Goal: Task Accomplishment & Management: Use online tool/utility

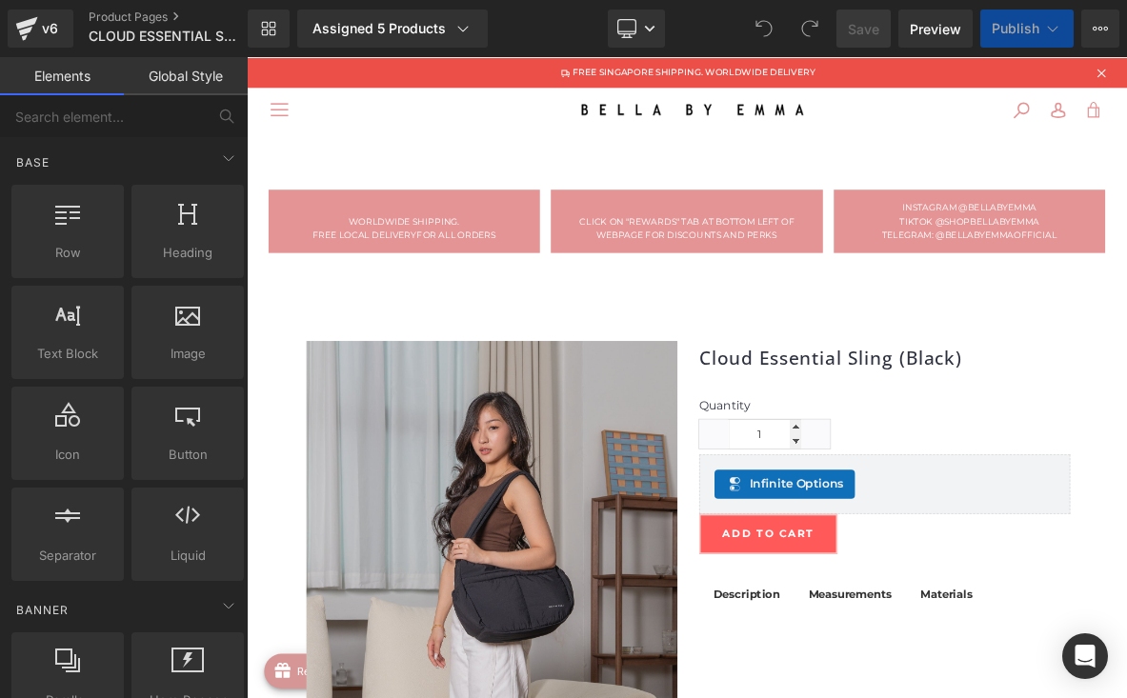
click at [1009, 23] on span "Publish" at bounding box center [1016, 28] width 48 height 15
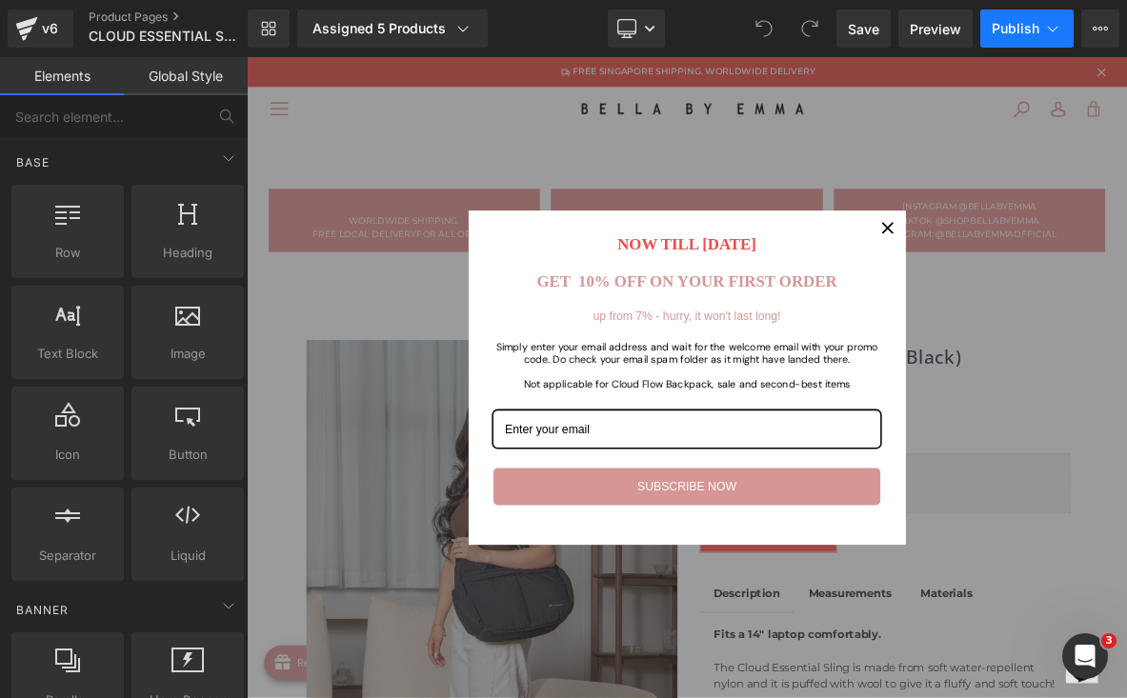
click at [1034, 33] on span "Publish" at bounding box center [1016, 28] width 48 height 15
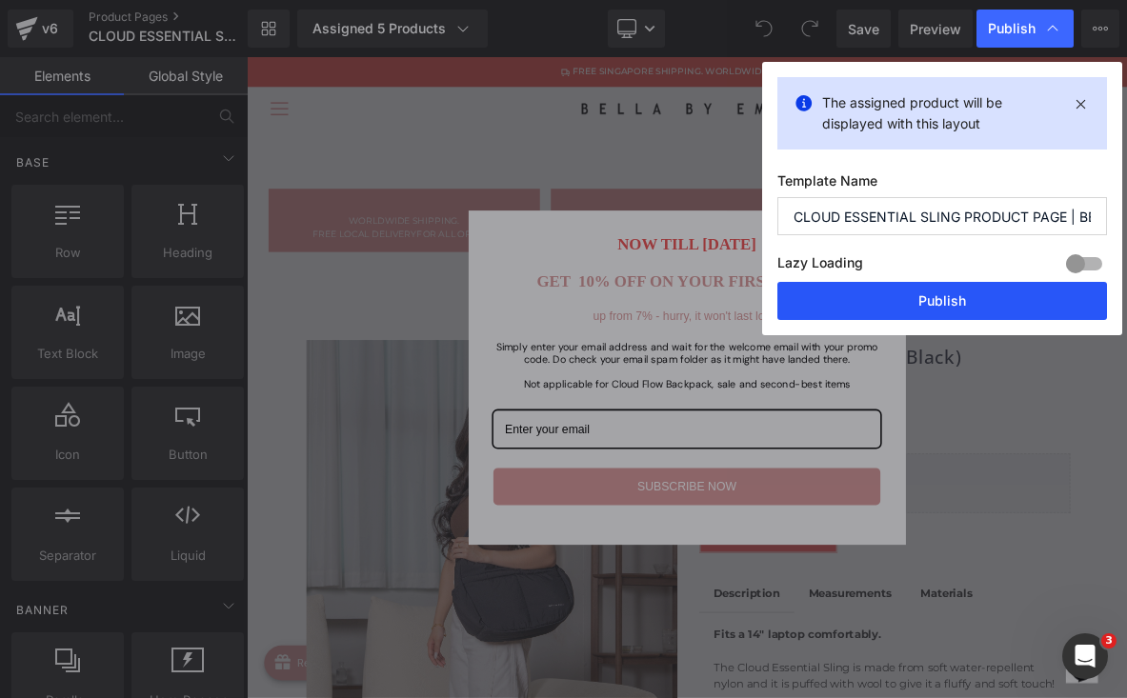
click at [924, 301] on button "Publish" at bounding box center [943, 301] width 330 height 38
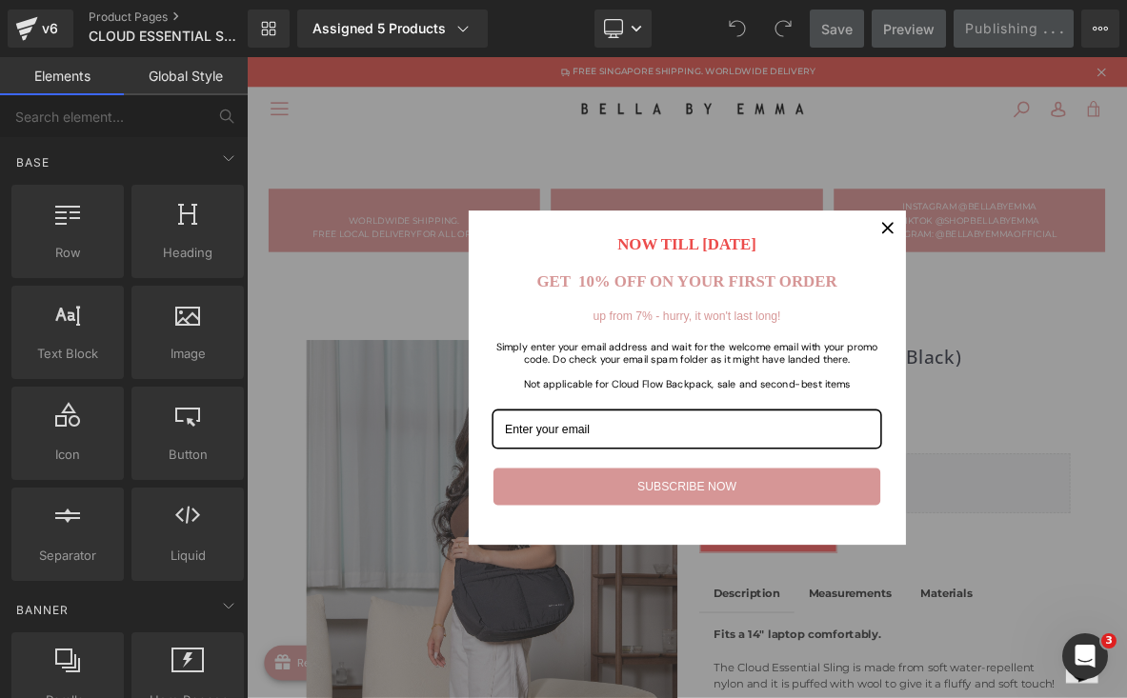
click at [1079, 276] on icon "close icon" at bounding box center [1086, 280] width 15 height 15
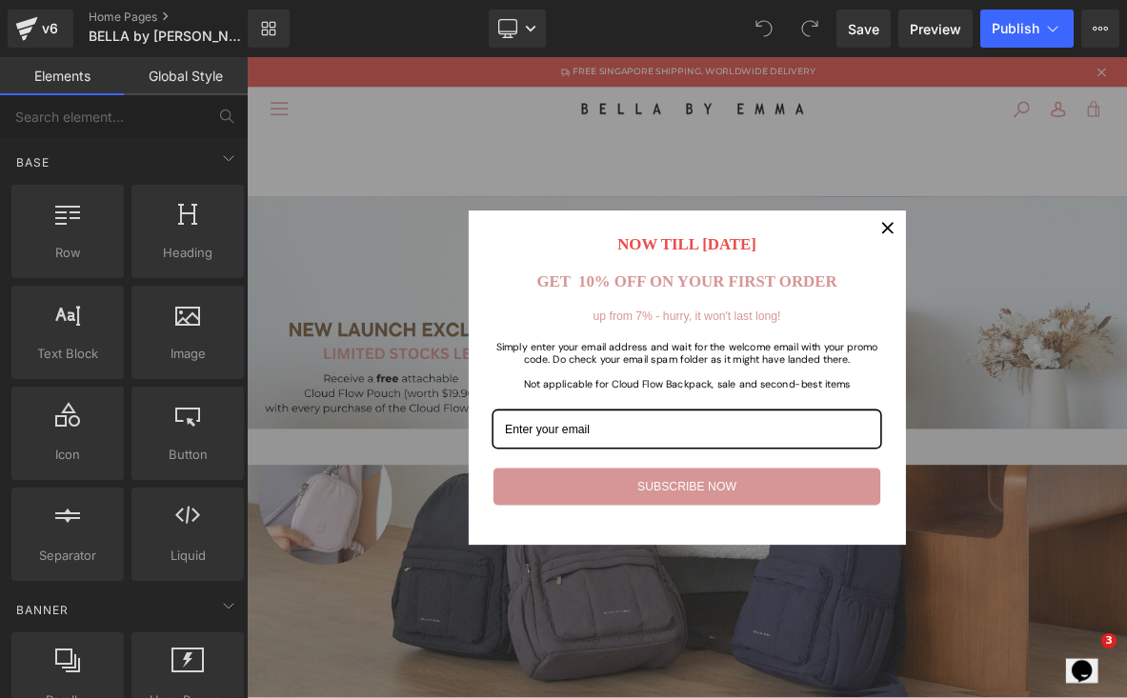
click at [1079, 284] on icon "close icon" at bounding box center [1086, 280] width 15 height 15
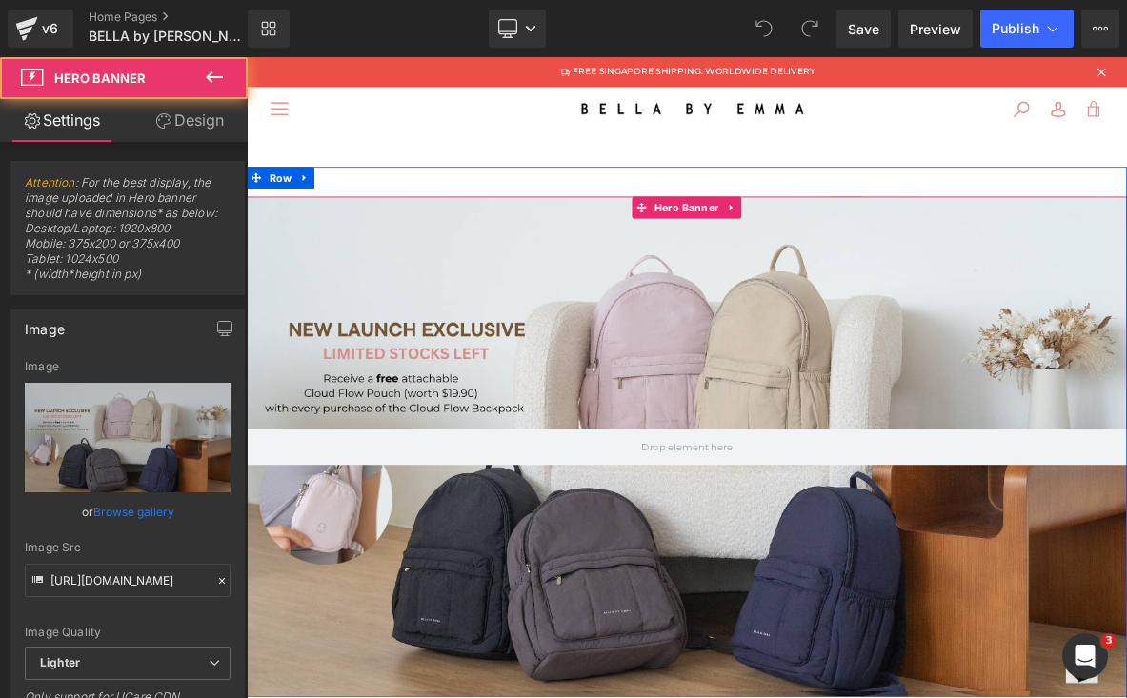
click at [1037, 401] on div at bounding box center [823, 568] width 1153 height 656
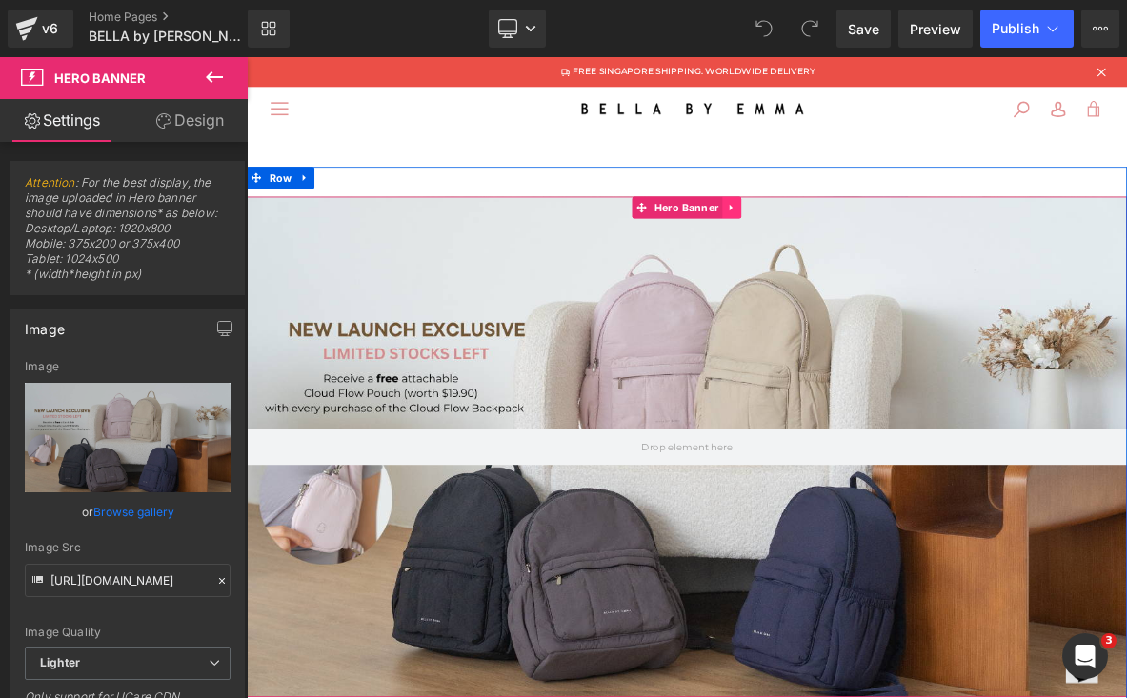
click at [884, 259] on icon at bounding box center [882, 254] width 13 height 14
click at [864, 253] on icon at bounding box center [869, 254] width 13 height 13
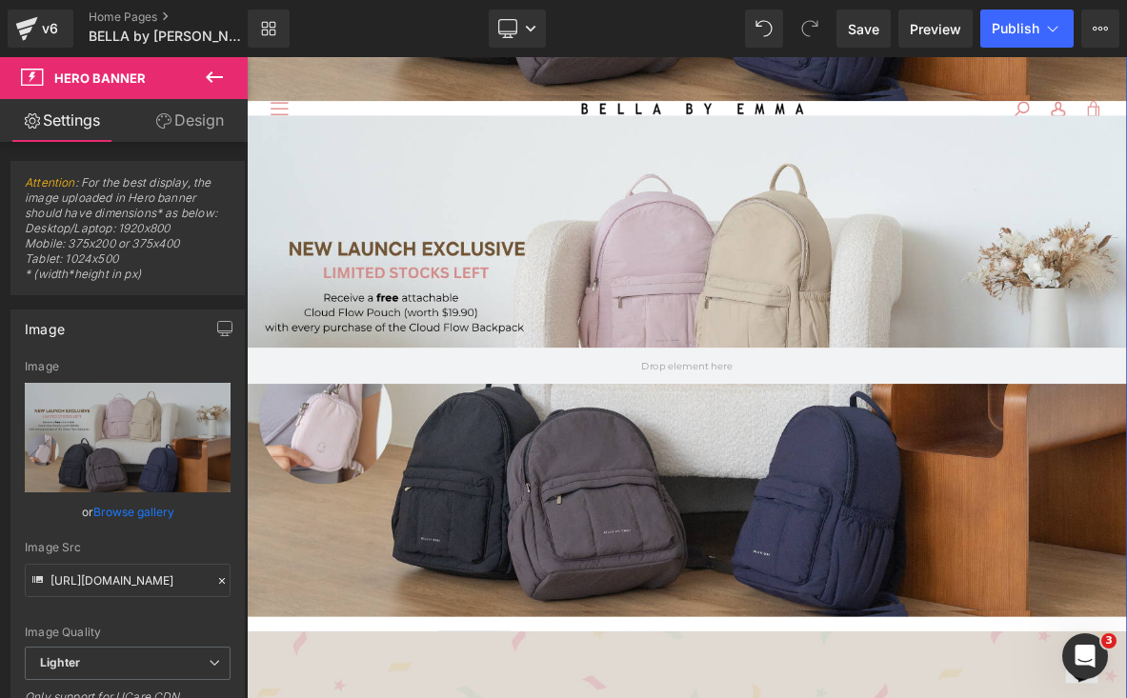
scroll to position [764, 0]
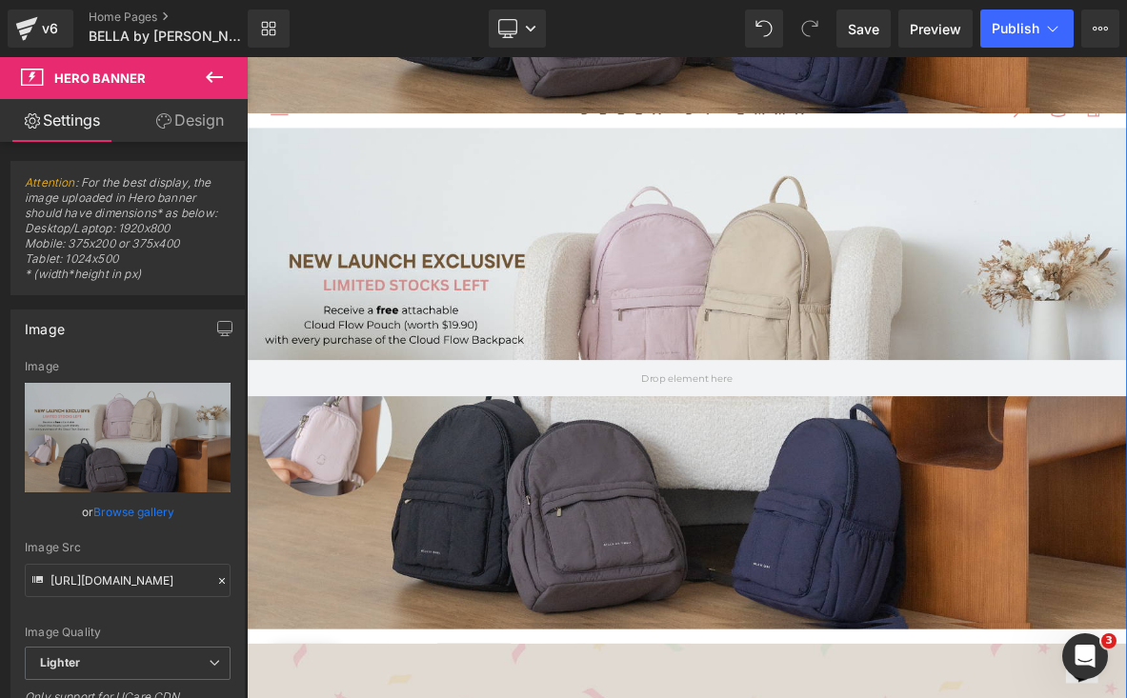
click at [879, 327] on div at bounding box center [823, 478] width 1153 height 656
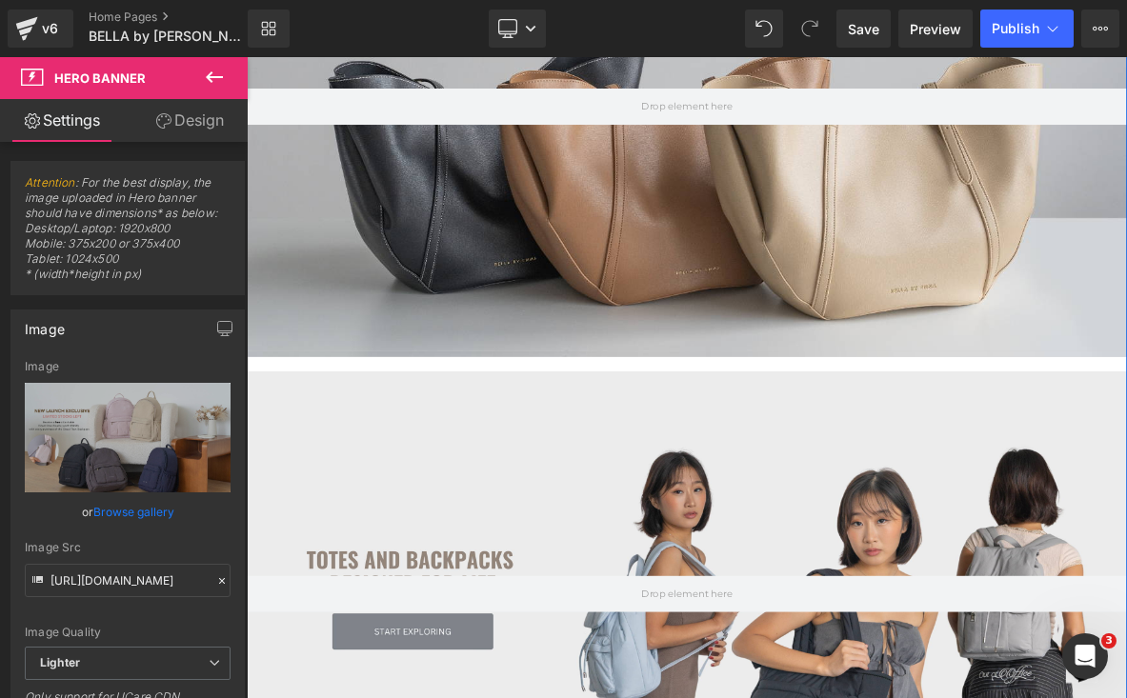
click at [879, 327] on div at bounding box center [823, 122] width 1153 height 656
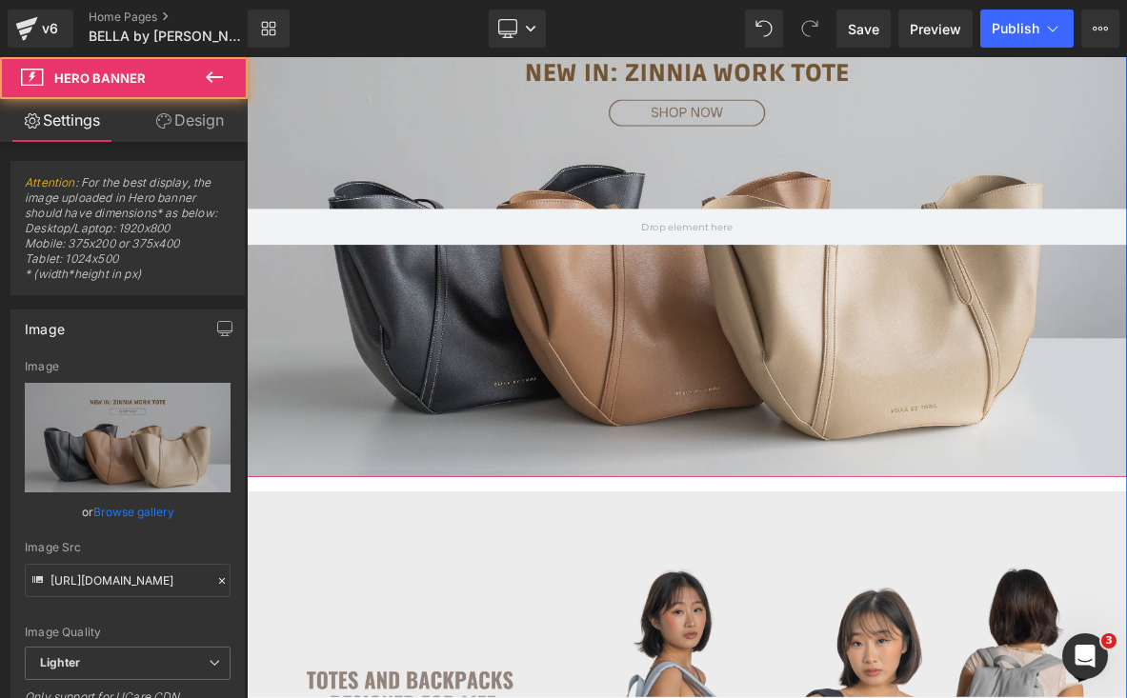
scroll to position [2117, 0]
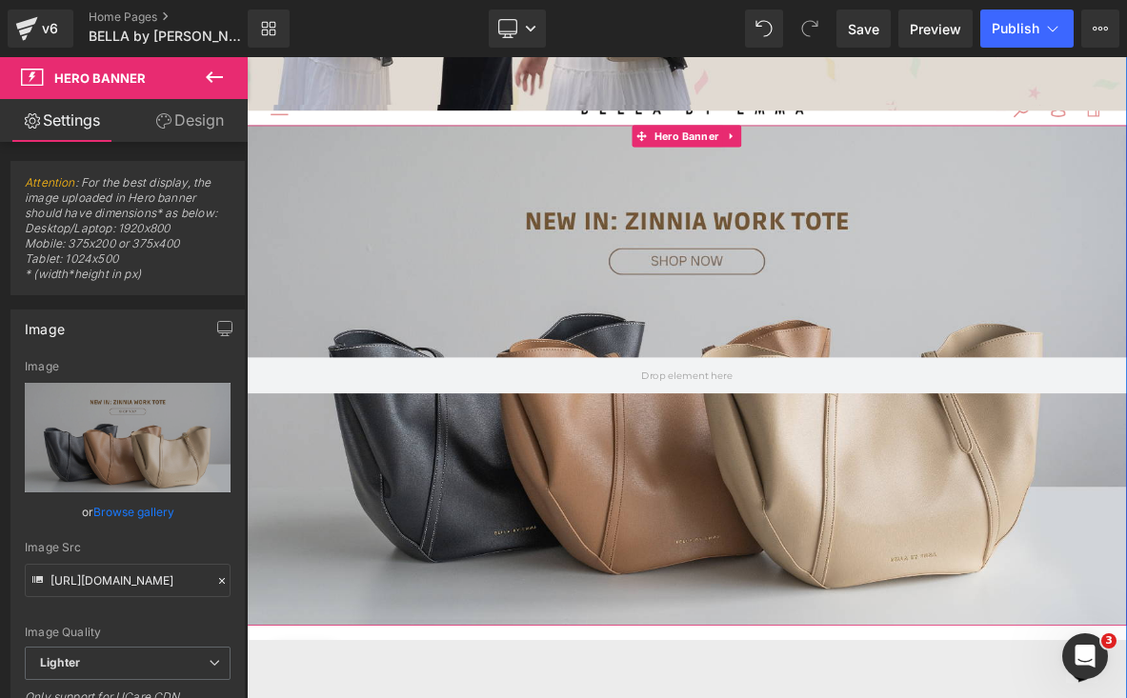
click at [882, 162] on icon at bounding box center [882, 160] width 13 height 14
click at [891, 157] on icon at bounding box center [894, 160] width 13 height 13
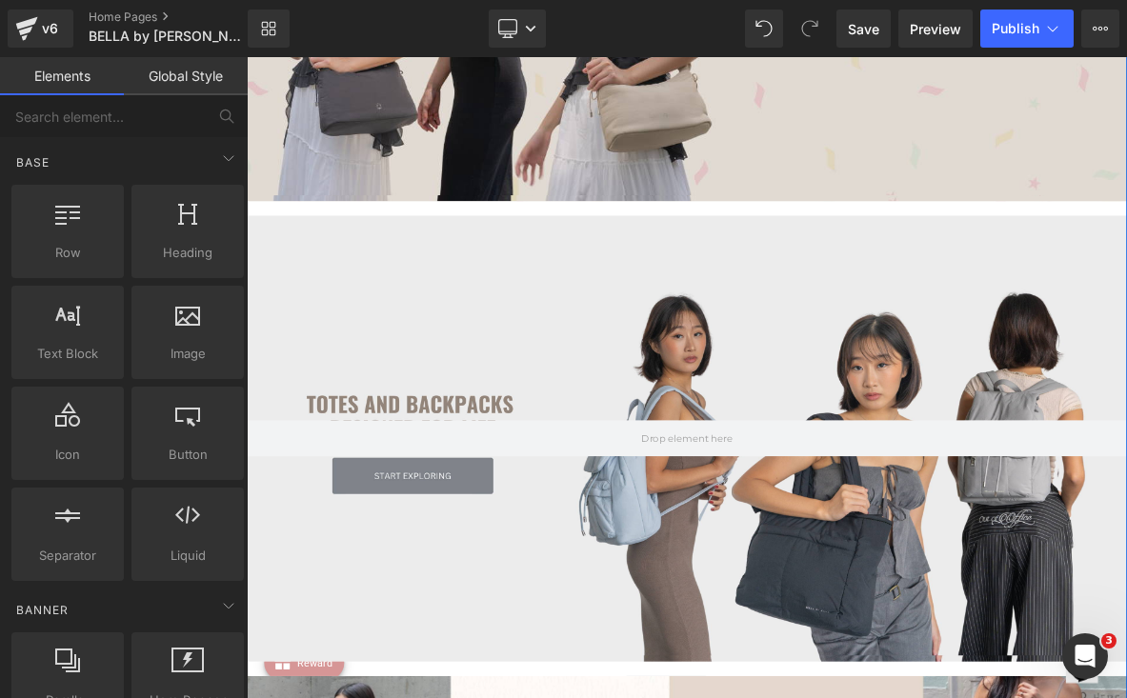
scroll to position [1981, 0]
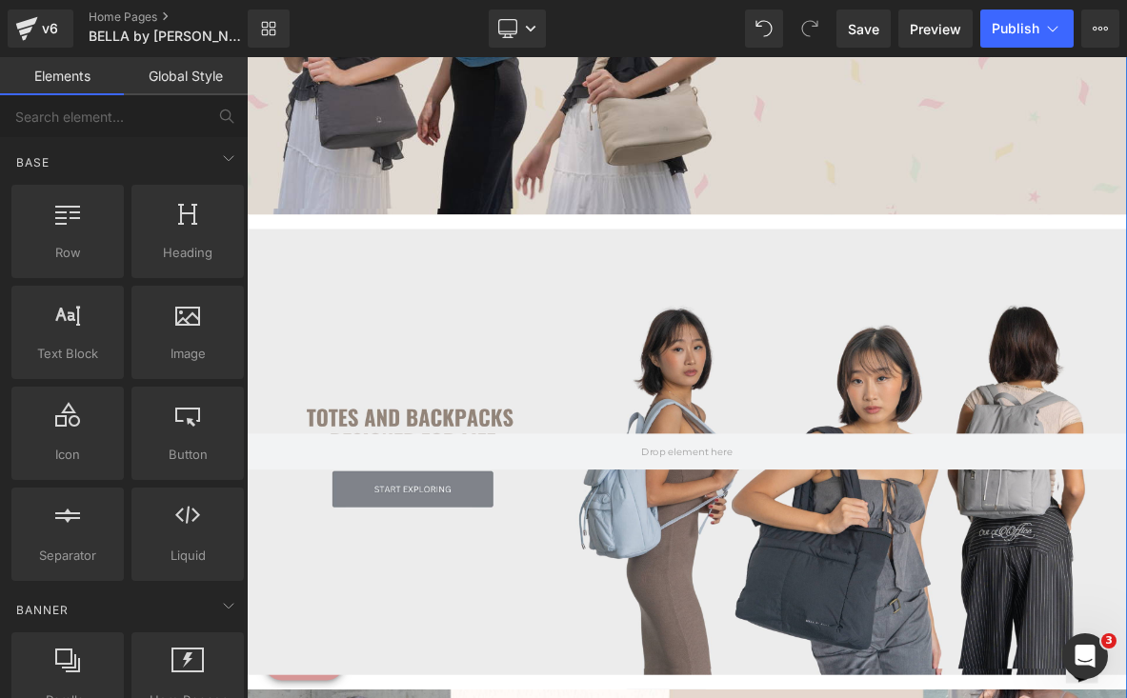
click at [869, 326] on div at bounding box center [823, 575] width 1153 height 584
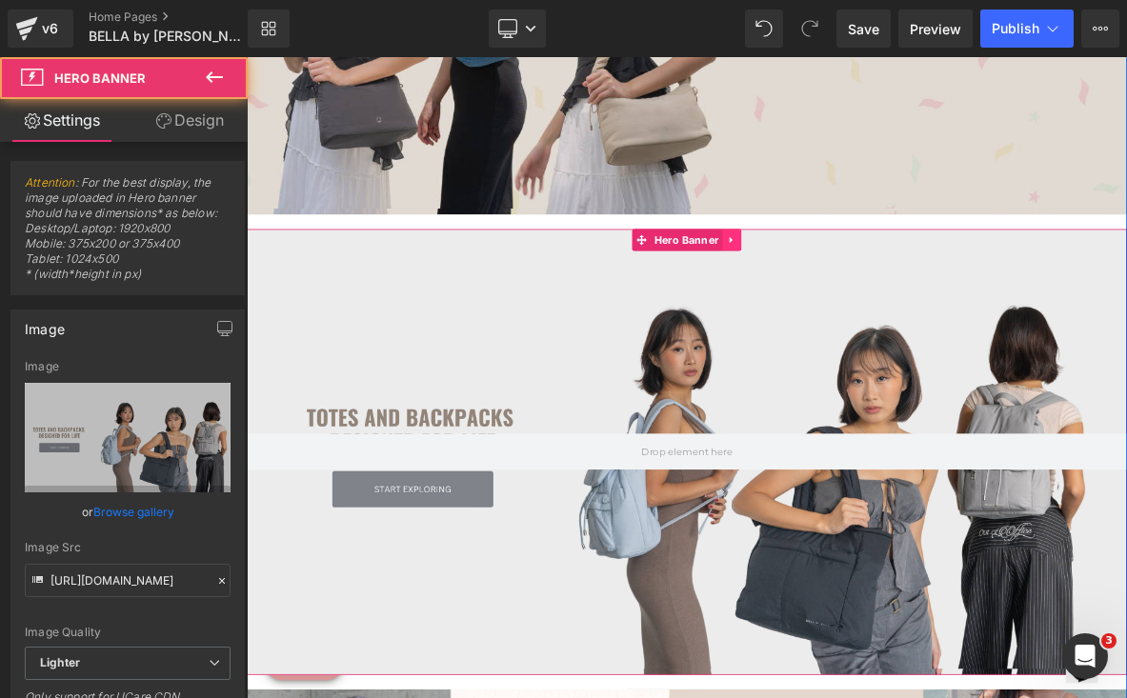
click at [880, 292] on icon at bounding box center [882, 297] width 13 height 14
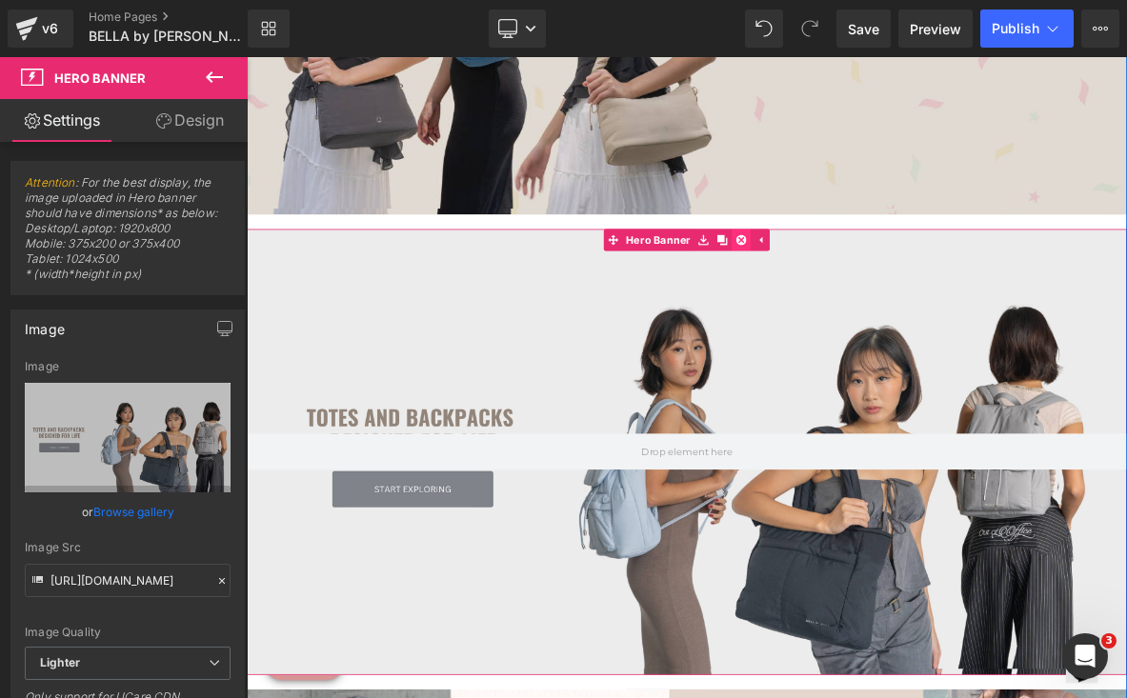
click at [889, 302] on icon at bounding box center [894, 297] width 13 height 13
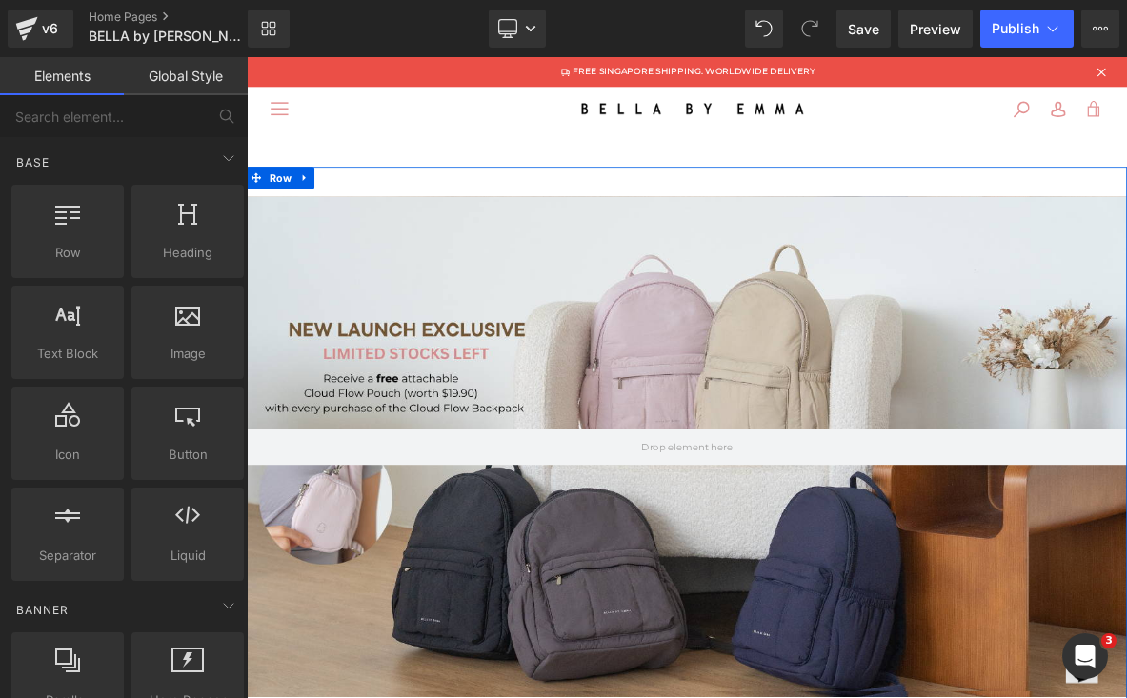
scroll to position [0, 0]
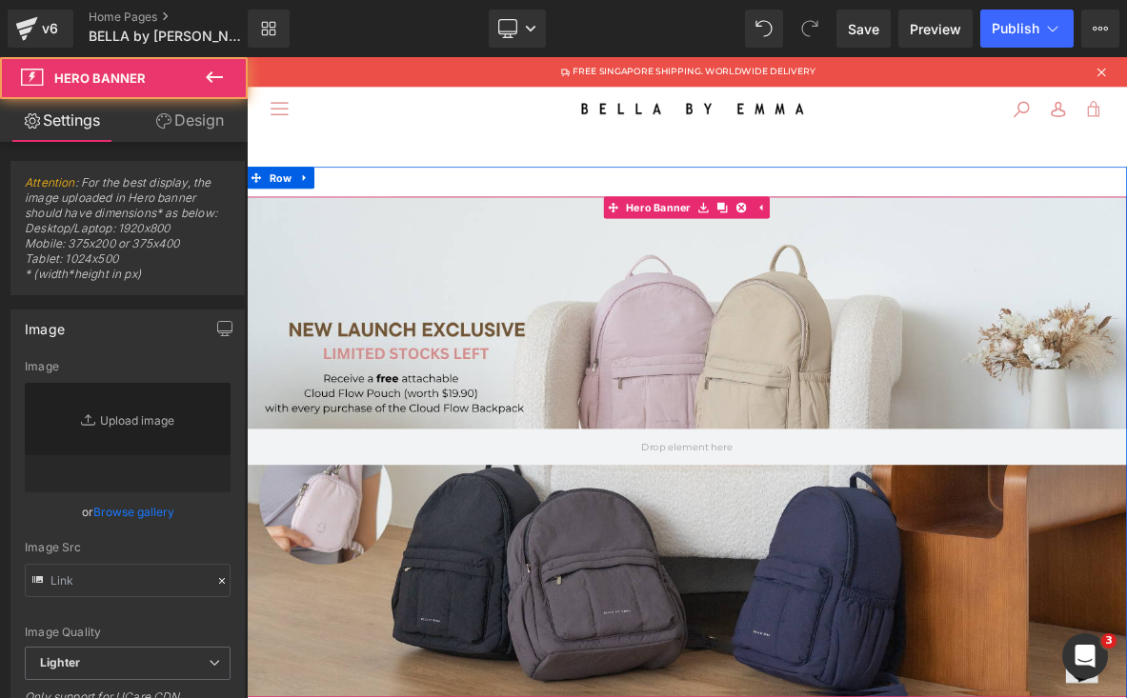
type input "[URL][DOMAIN_NAME]"
click at [379, 354] on div at bounding box center [823, 568] width 1153 height 656
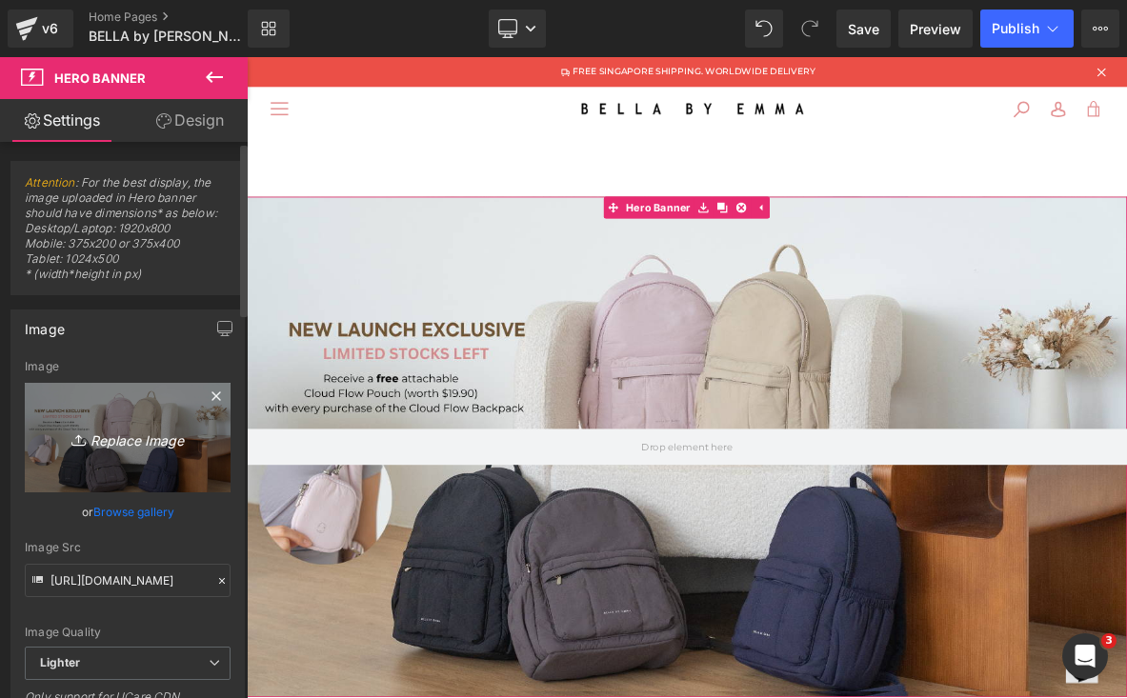
click at [129, 433] on icon "Replace Image" at bounding box center [127, 438] width 152 height 24
type input "C:\fakepath\Cream and Brown Photographic Beauty Site Launch Website-13.png"
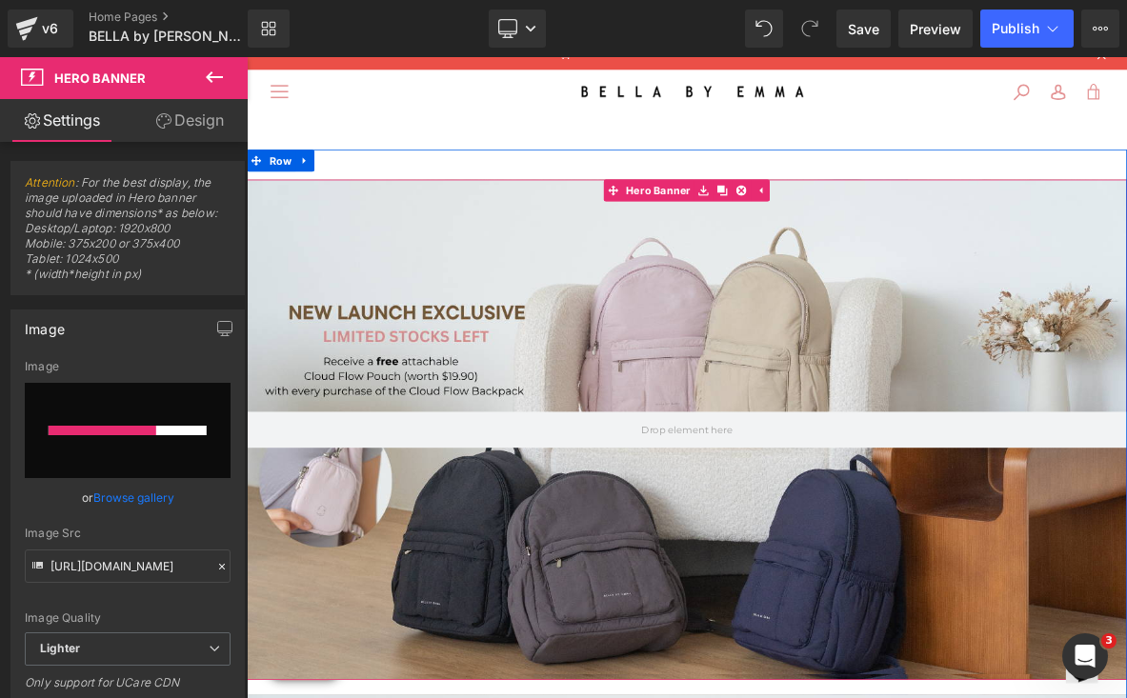
scroll to position [24, 0]
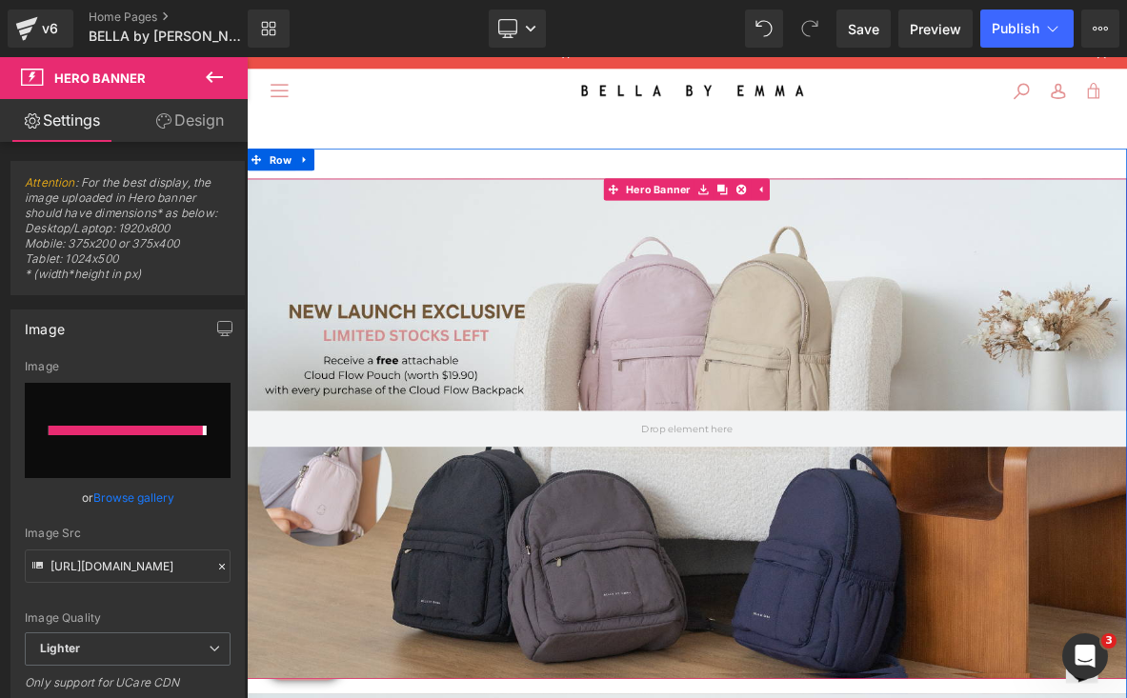
type input "[URL][DOMAIN_NAME]"
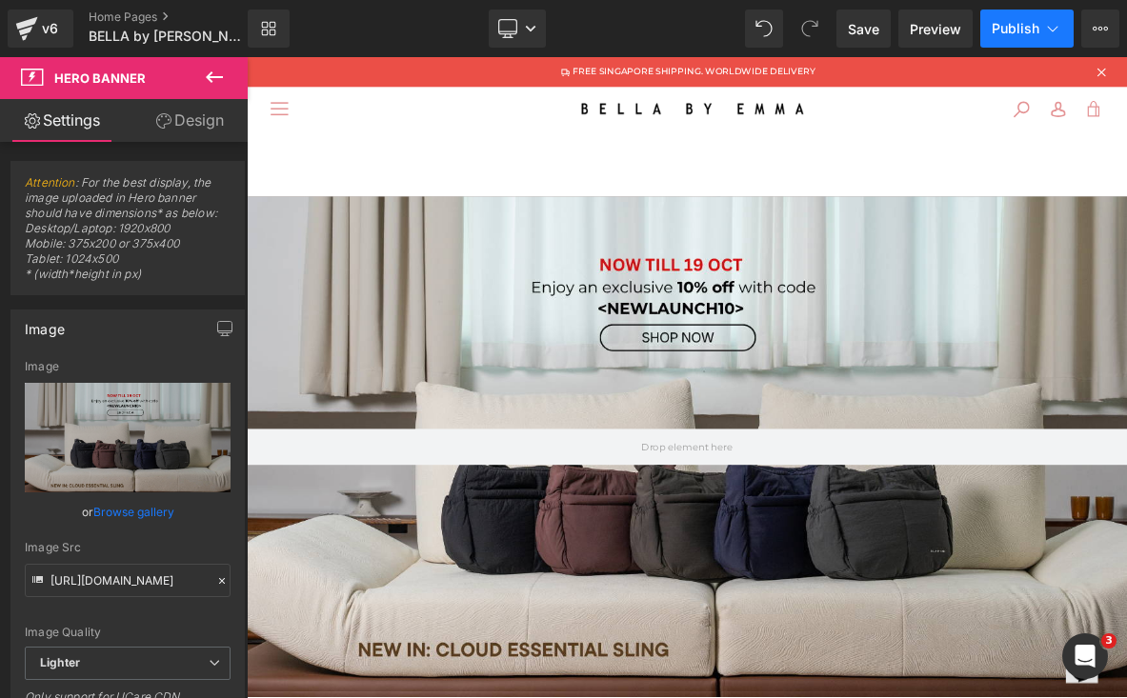
scroll to position [0, 0]
click at [1007, 31] on span "Publish" at bounding box center [1016, 28] width 48 height 15
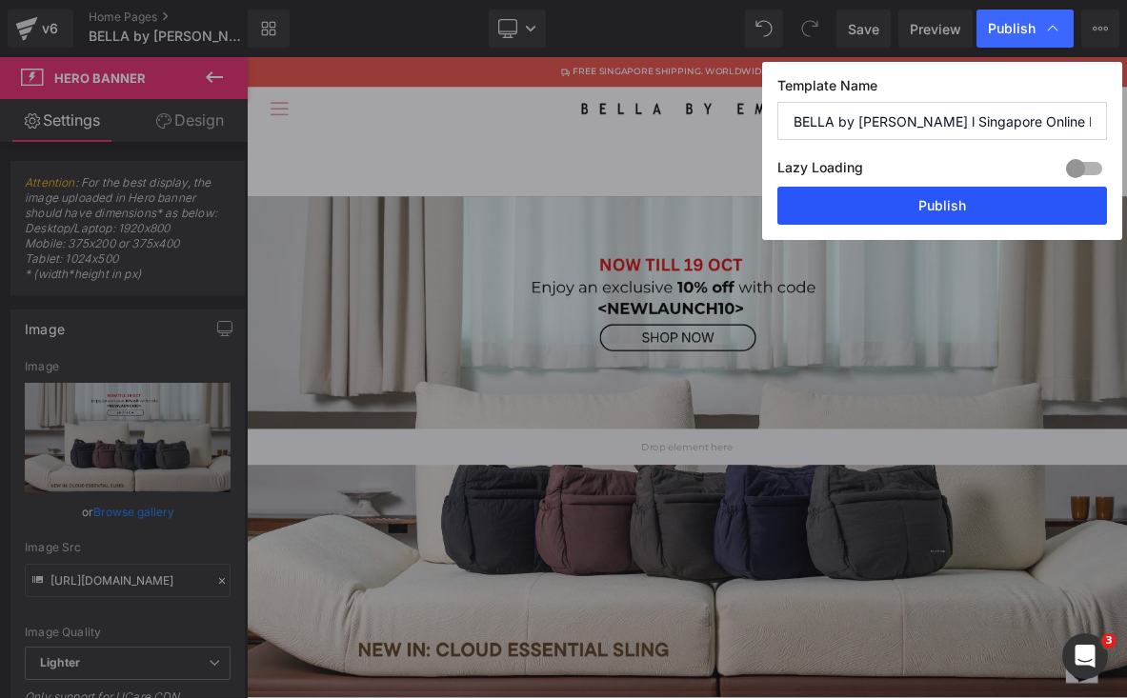
click at [998, 210] on button "Publish" at bounding box center [943, 206] width 330 height 38
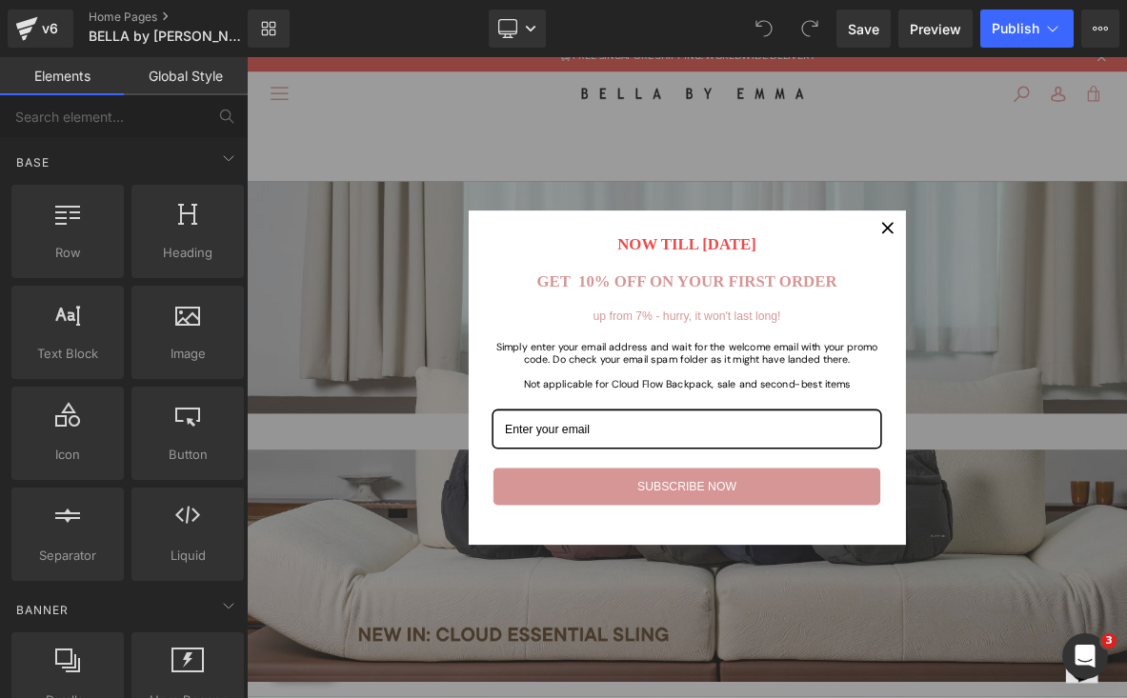
scroll to position [24, 0]
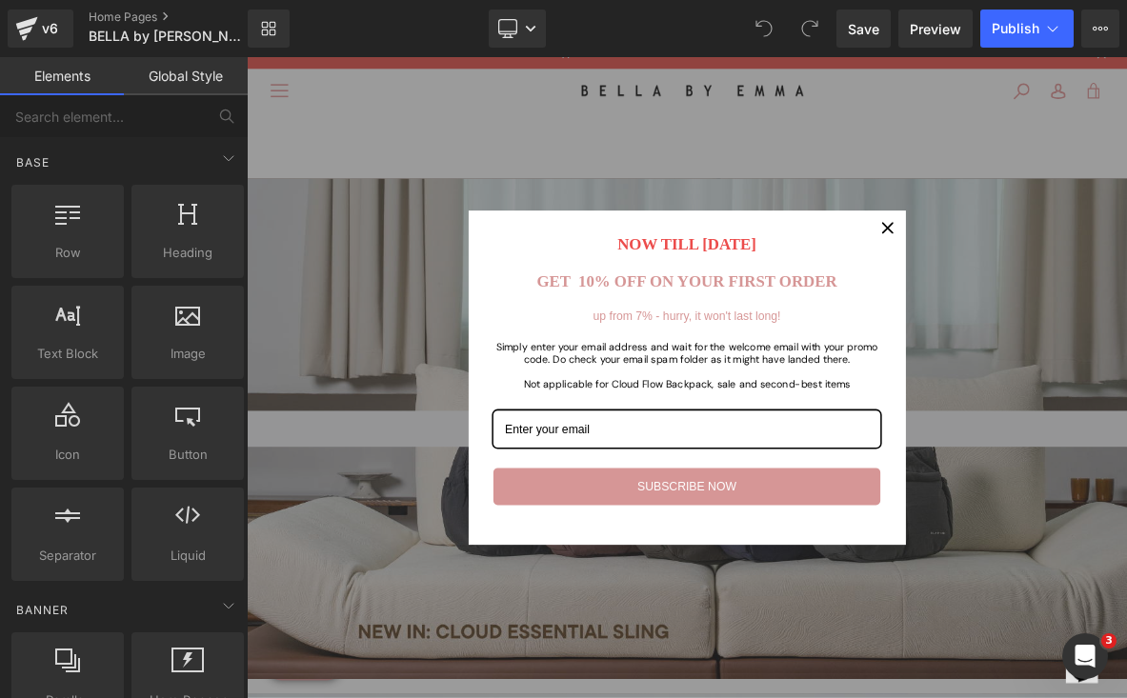
click at [1085, 286] on icon "close icon" at bounding box center [1086, 280] width 15 height 15
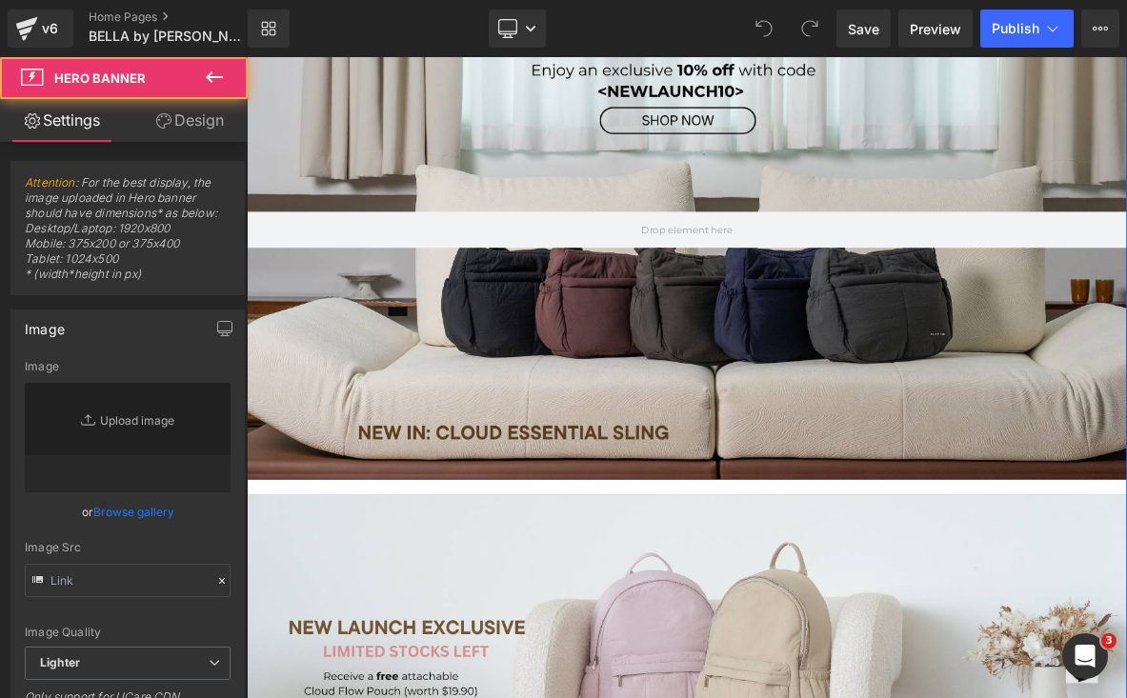
type input "[URL][DOMAIN_NAME]"
click at [981, 371] on div at bounding box center [823, 283] width 1153 height 656
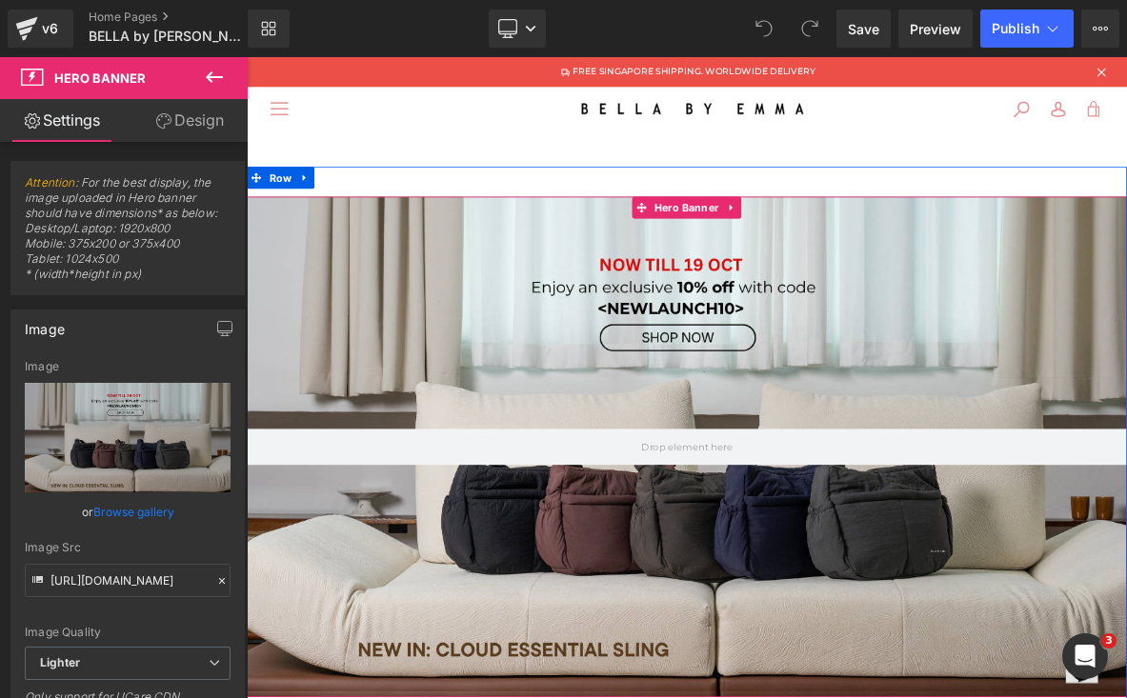
scroll to position [0, 0]
click at [880, 262] on link at bounding box center [882, 254] width 25 height 29
click at [900, 383] on div at bounding box center [823, 568] width 1153 height 656
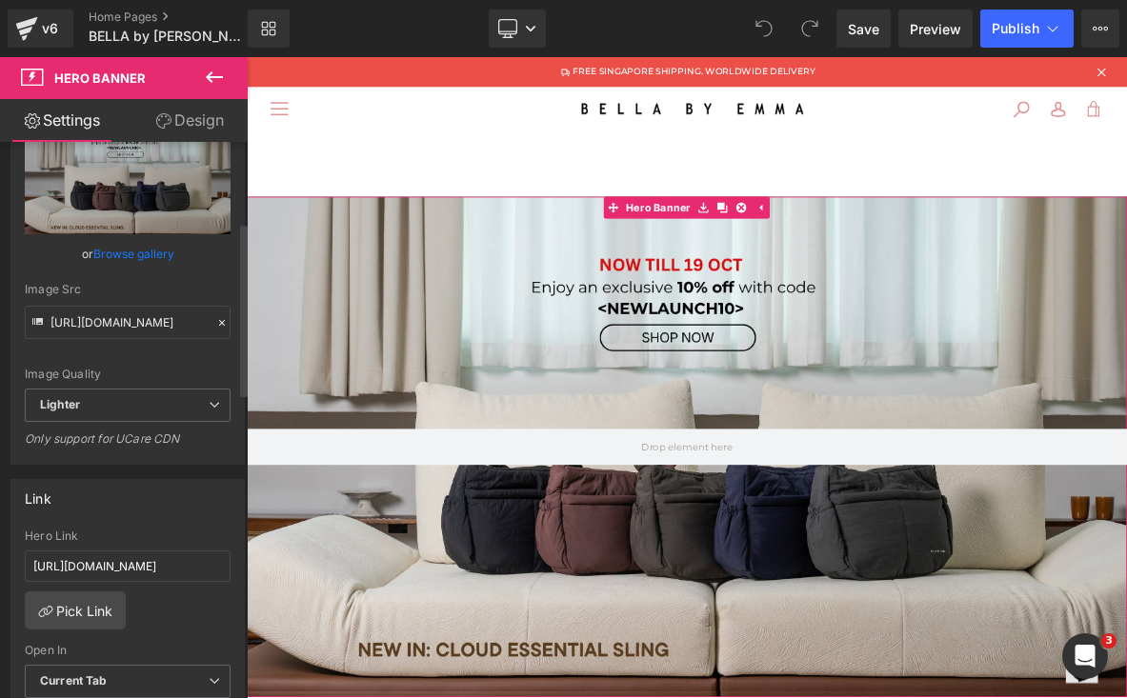
scroll to position [292, 0]
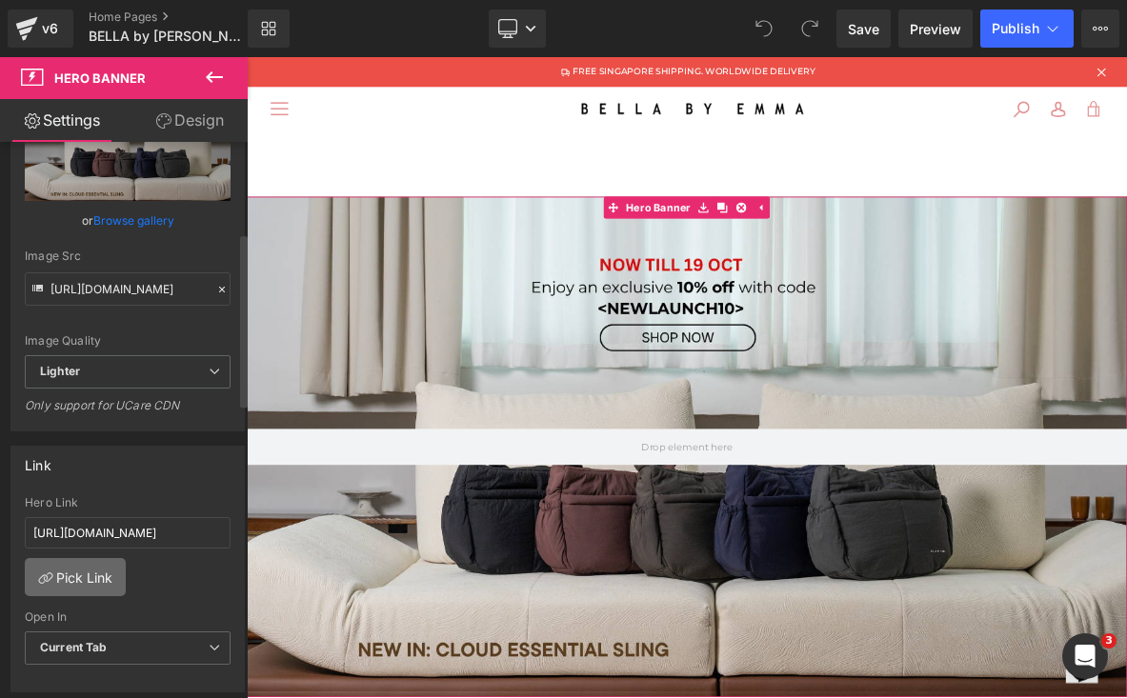
click at [91, 566] on link "Pick Link" at bounding box center [75, 577] width 101 height 38
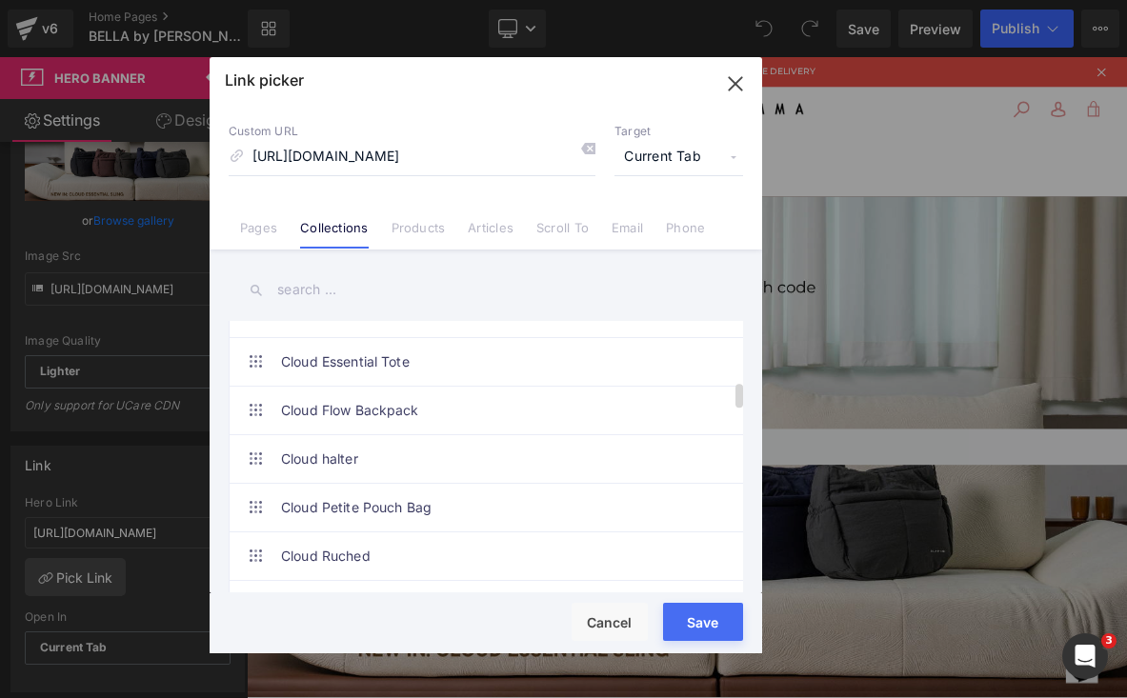
scroll to position [654, 0]
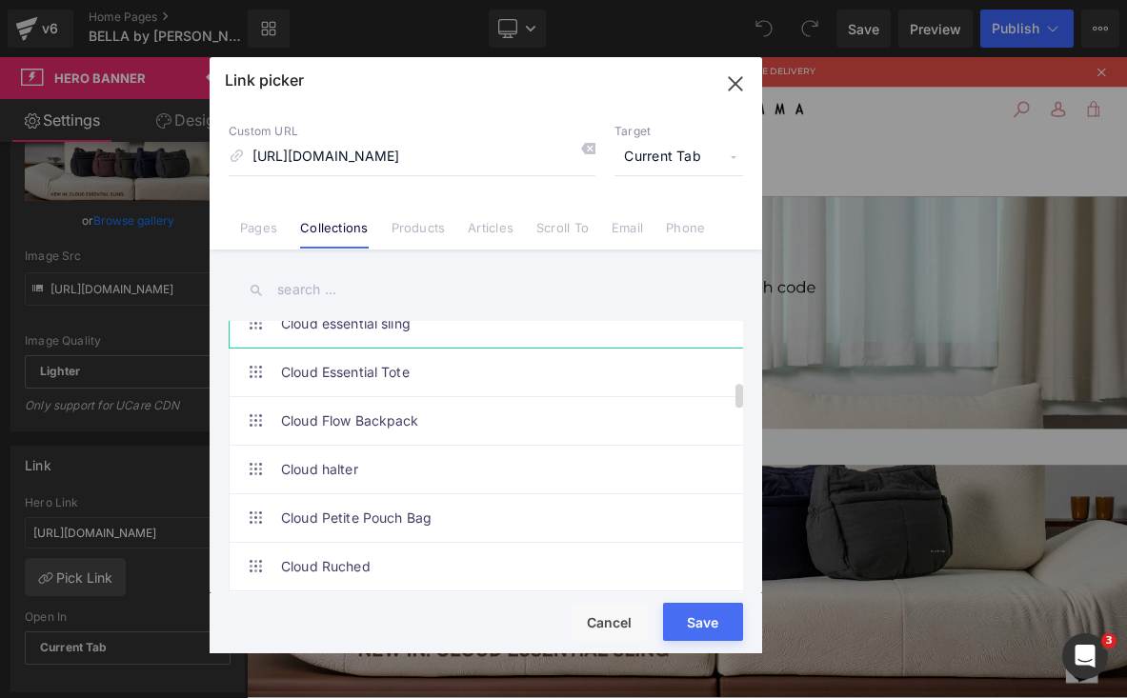
click at [324, 337] on link "Cloud essential sling" at bounding box center [490, 324] width 419 height 48
type input "/collections/cloud-essential-sling"
click at [706, 616] on button "Save" at bounding box center [703, 622] width 80 height 38
type input "/collections/cloud-essential-sling"
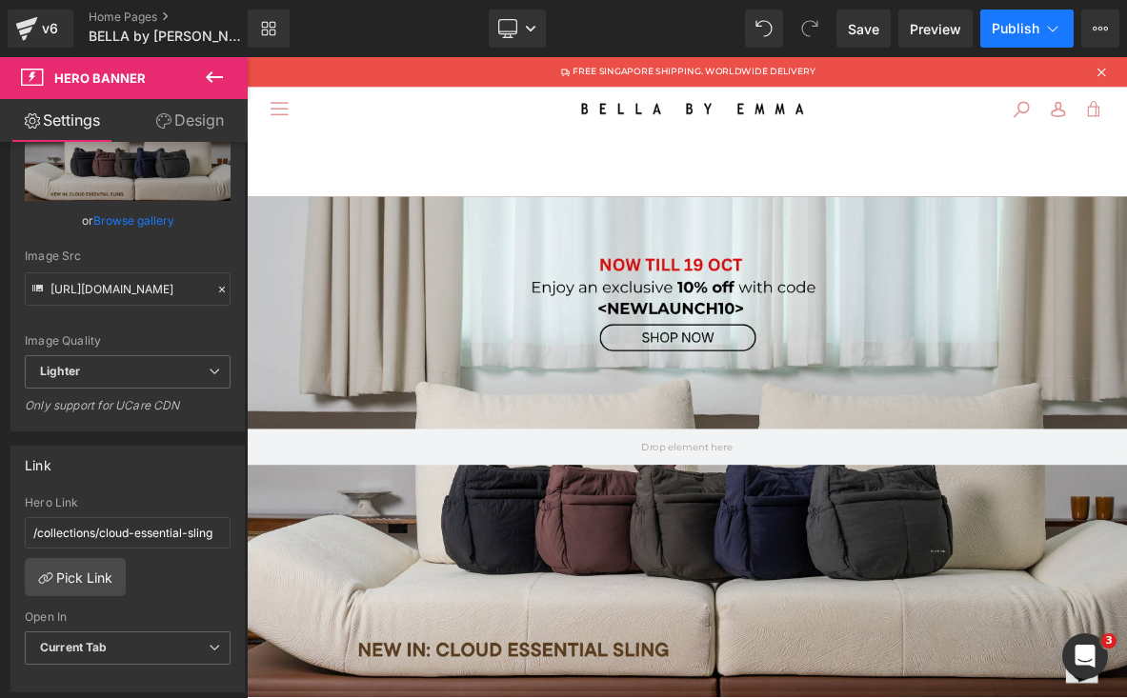
click at [1022, 33] on span "Publish" at bounding box center [1016, 28] width 48 height 15
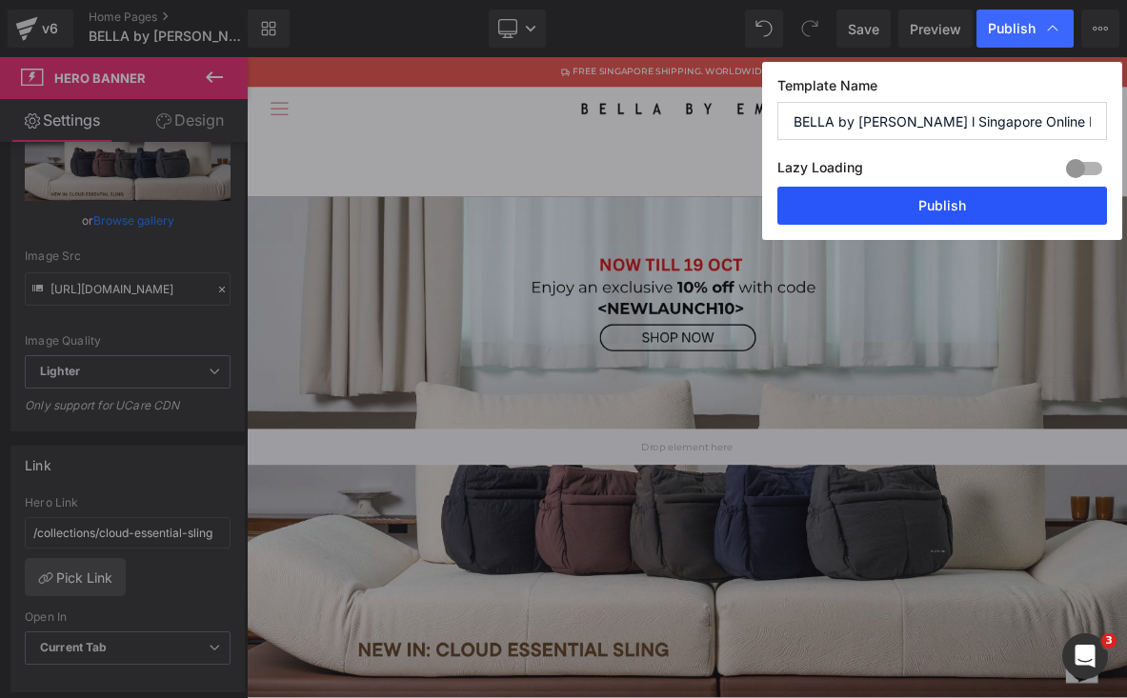
click at [991, 200] on button "Publish" at bounding box center [943, 206] width 330 height 38
